Goal: Check status

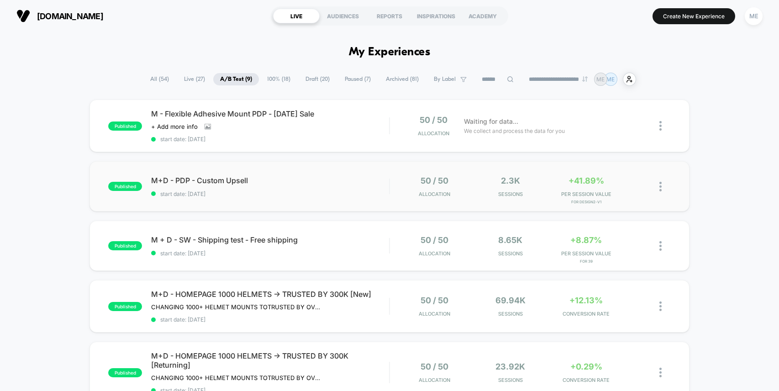
click at [347, 189] on div "M+D - PDP - Custom Upsell start date: 8/20/2025" at bounding box center [270, 186] width 238 height 21
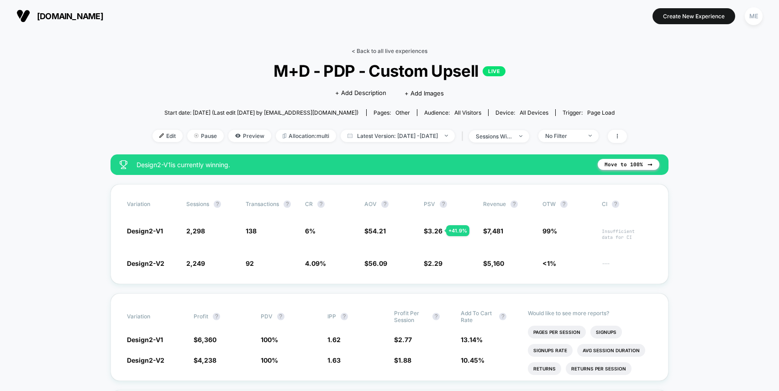
click at [367, 49] on link "< Back to all live experiences" at bounding box center [390, 50] width 76 height 7
